Goal: Task Accomplishment & Management: Manage account settings

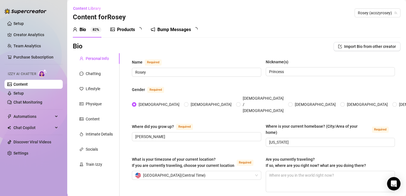
radio input "true"
type input "[DATE]"
click at [24, 95] on link "Setup" at bounding box center [18, 93] width 10 height 4
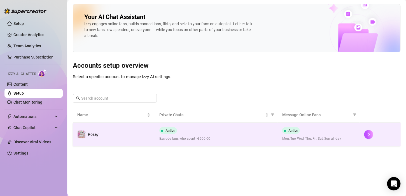
click at [262, 137] on span "Exclude fans who spent >$500.00" at bounding box center [216, 138] width 114 height 5
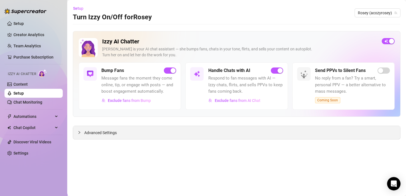
click at [84, 133] on div at bounding box center [81, 132] width 7 height 6
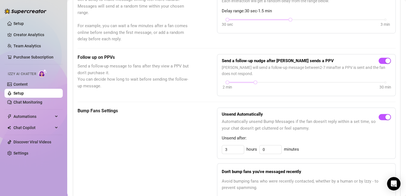
scroll to position [176, 0]
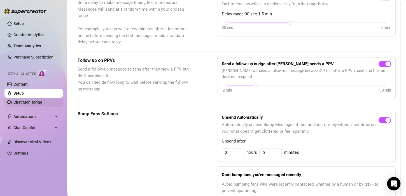
click at [24, 102] on link "Chat Monitoring" at bounding box center [27, 102] width 29 height 4
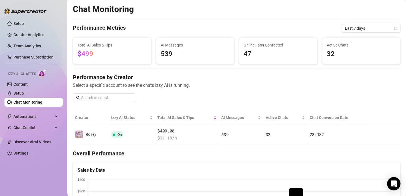
click at [171, 51] on span "539" at bounding box center [195, 54] width 69 height 11
